Goal: Task Accomplishment & Management: Manage account settings

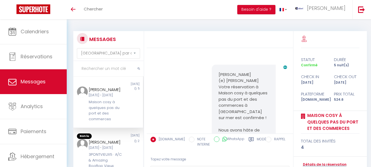
select select "message"
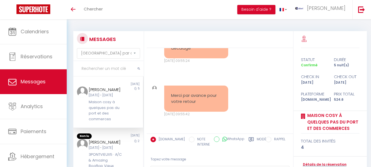
click at [233, 66] on div "Si c’est envisageable je regarderai aussi les billets de trains avant de confir…" at bounding box center [220, 38] width 142 height 72
click at [236, 88] on div "Merci par avance pour votre retour [DATE] 09:55:42 Note Sms Merci par avance po…" at bounding box center [220, 100] width 142 height 53
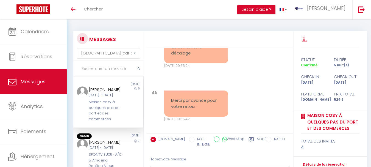
scroll to position [569, 0]
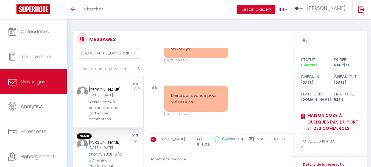
click at [109, 69] on input "text" at bounding box center [108, 68] width 70 height 15
type input ";"
type input "L"
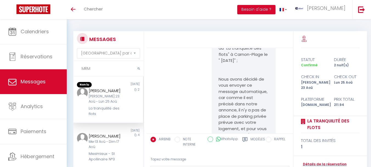
scroll to position [1974, 0]
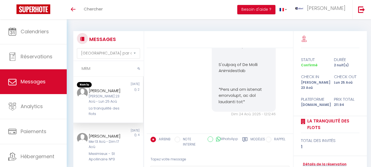
type input "MRM"
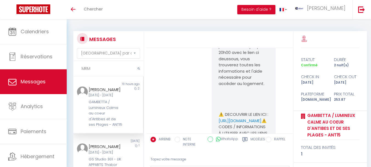
scroll to position [2451, 0]
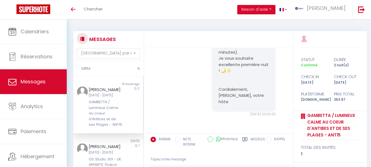
type textarea "M"
drag, startPoint x: 97, startPoint y: 66, endPoint x: 73, endPoint y: 69, distance: 24.0
click at [73, 69] on div "MESSAGES Trier par date de réservation [GEOGRAPHIC_DATA] par date de message MR…" at bounding box center [107, 119] width 75 height 176
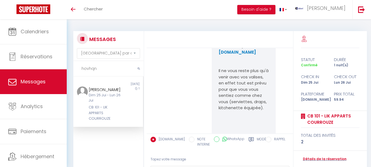
scroll to position [2762, 0]
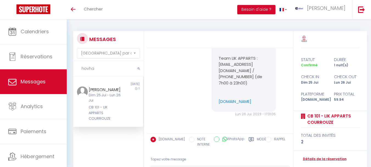
type input "hovha"
click at [119, 93] on div "[PERSON_NAME]" at bounding box center [105, 89] width 33 height 7
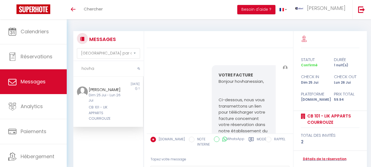
scroll to position [1938, 0]
click at [323, 160] on link "Détails de la réservation" at bounding box center [324, 158] width 46 height 5
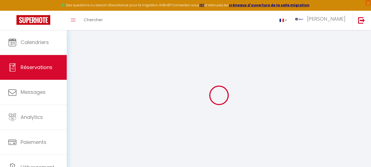
select select
checkbox input "false"
select select
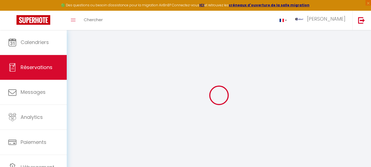
checkbox input "false"
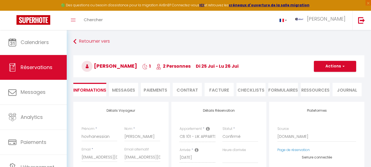
select select
checkbox input "false"
type textarea "Nous arriverons dans la soirée"
type input "1.44"
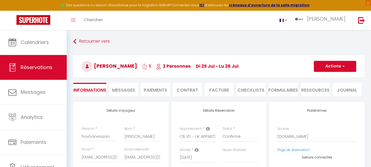
select select
checkbox input "false"
select select "23:30"
select select "11:00"
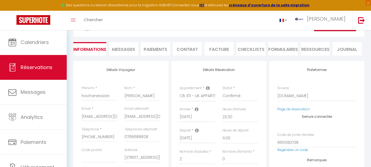
scroll to position [38, 0]
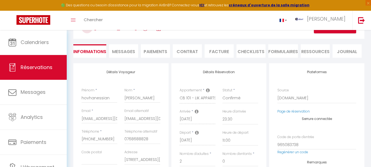
click at [161, 50] on li "Paiements" at bounding box center [155, 50] width 29 height 13
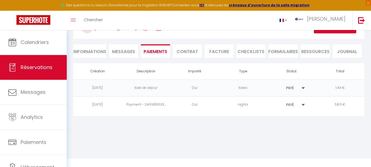
scroll to position [30, 0]
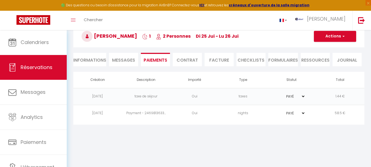
click at [217, 60] on li "Facture" at bounding box center [219, 59] width 29 height 13
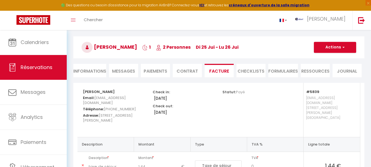
scroll to position [19, 0]
click at [343, 47] on span "button" at bounding box center [342, 47] width 3 height 5
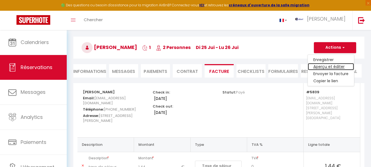
click at [332, 68] on link "Aperçu et éditer" at bounding box center [331, 66] width 46 height 7
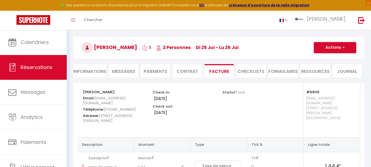
click at [343, 46] on span "button" at bounding box center [342, 47] width 3 height 5
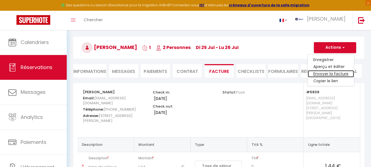
click at [338, 74] on link "Envoyer la facture" at bounding box center [331, 73] width 46 height 7
type input "[EMAIL_ADDRESS][DOMAIN_NAME]"
select select "fr"
type input "Votre facture 2380546 - CB 101 - LIK APPARTS COURROUZE"
type textarea "Bonjour, Voici le lien pour télécharger votre facture : [URL][DOMAIN_NAME] Déta…"
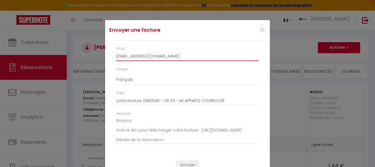
drag, startPoint x: 185, startPoint y: 60, endPoint x: 93, endPoint y: 57, distance: 91.8
click at [93, 57] on div "Envoyer une facture × Email [EMAIL_ADDRESS][DOMAIN_NAME] Langue Anglais Françai…" at bounding box center [187, 83] width 375 height 167
type input "M"
type input "mrmautocompta"
drag, startPoint x: 150, startPoint y: 56, endPoint x: 104, endPoint y: 56, distance: 46.7
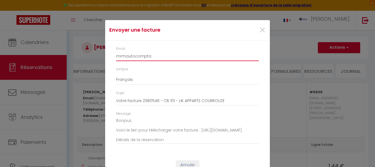
click at [105, 56] on div "Email mrmautocompta Langue Anglais Français Espagnol Portugais Sujet Votre fact…" at bounding box center [187, 98] width 165 height 114
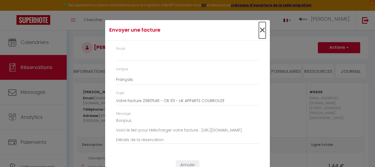
click at [259, 28] on span "×" at bounding box center [262, 30] width 7 height 16
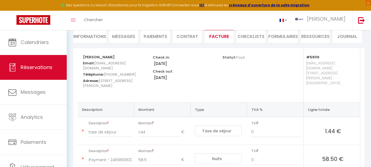
scroll to position [53, 0]
click at [98, 36] on li "Informations" at bounding box center [89, 35] width 33 height 13
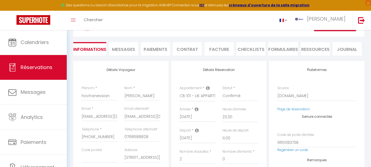
scroll to position [40, 0]
click at [158, 49] on li "Paiements" at bounding box center [155, 48] width 29 height 13
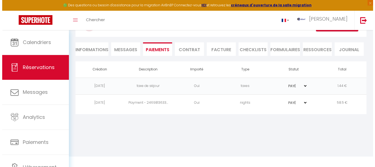
scroll to position [30, 0]
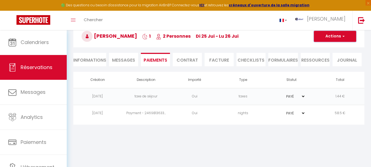
click at [345, 39] on button "Actions" at bounding box center [335, 36] width 42 height 11
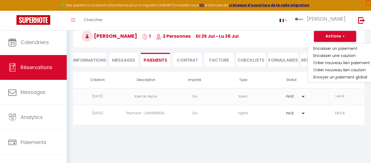
click at [211, 59] on li "Facture" at bounding box center [219, 59] width 29 height 13
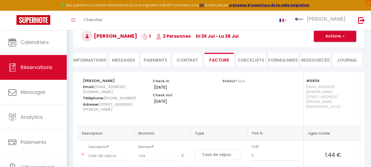
click at [343, 36] on span "button" at bounding box center [342, 36] width 3 height 5
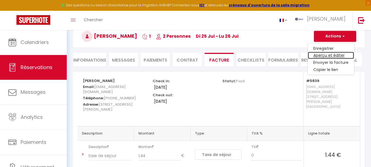
click at [334, 54] on link "Aperçu et éditer" at bounding box center [331, 55] width 46 height 7
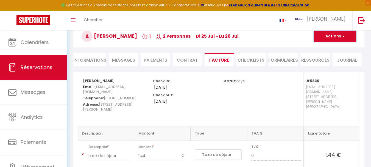
click at [343, 37] on span "button" at bounding box center [342, 36] width 3 height 5
click at [335, 63] on link "Envoyer la facture" at bounding box center [331, 62] width 46 height 7
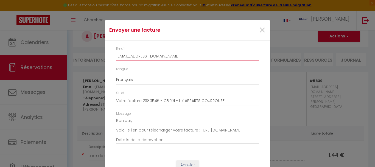
drag, startPoint x: 186, startPoint y: 57, endPoint x: 114, endPoint y: 54, distance: 71.4
click at [116, 54] on input "[EMAIL_ADDRESS][DOMAIN_NAME]" at bounding box center [187, 56] width 143 height 10
paste input "[EMAIL_ADDRESS]"
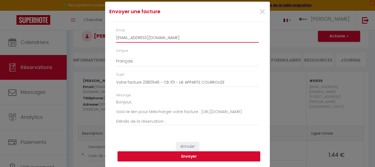
type input "[EMAIL_ADDRESS][DOMAIN_NAME]"
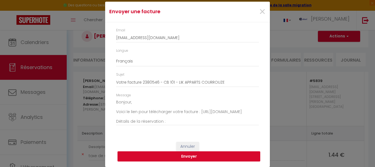
click at [223, 152] on button "Envoyer" at bounding box center [189, 156] width 143 height 10
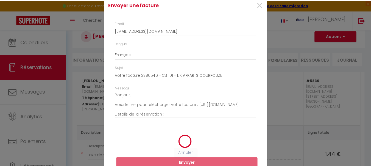
scroll to position [12, 0]
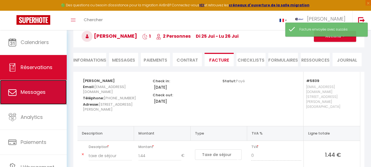
click at [44, 86] on link "Messages" at bounding box center [33, 92] width 67 height 25
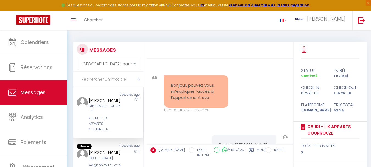
scroll to position [2964, 0]
